Goal: Task Accomplishment & Management: Manage account settings

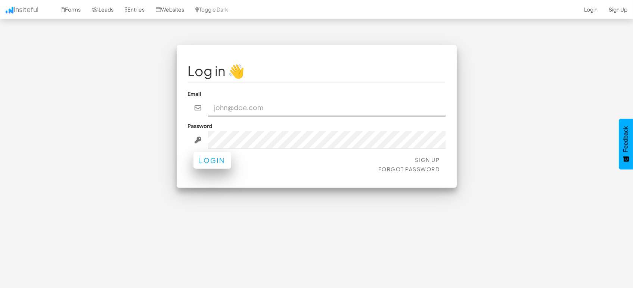
type input "[EMAIL_ADDRESS][DOMAIN_NAME]"
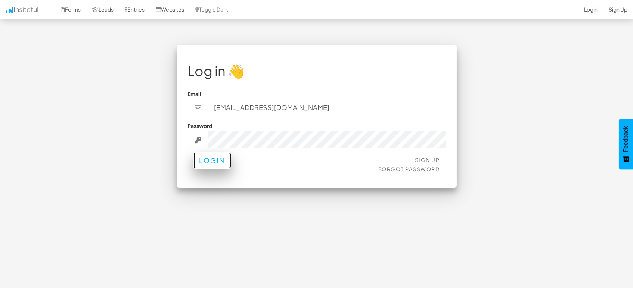
click at [222, 157] on button "Login" at bounding box center [213, 160] width 38 height 16
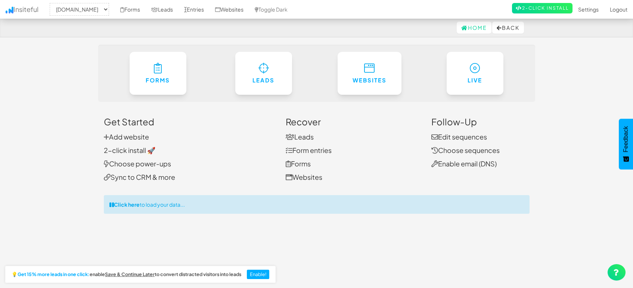
select select "1505"
click at [204, 11] on link "Entries" at bounding box center [194, 9] width 31 height 19
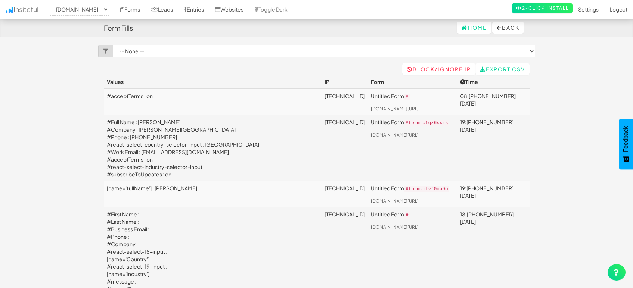
select select "1505"
click at [168, 10] on link "Leads" at bounding box center [162, 9] width 33 height 19
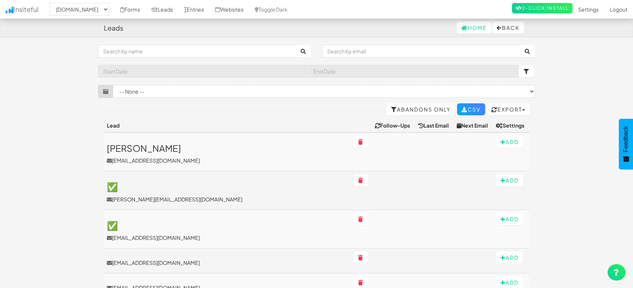
select select "1505"
